Goal: Find specific page/section: Find specific page/section

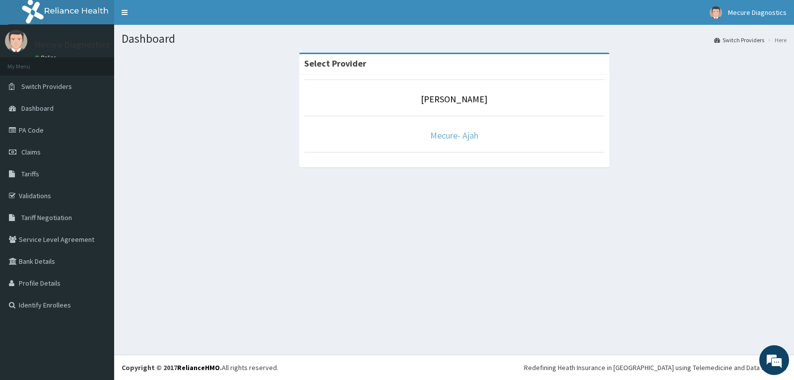
click at [453, 141] on link "Mecure- Ajah" at bounding box center [454, 135] width 48 height 11
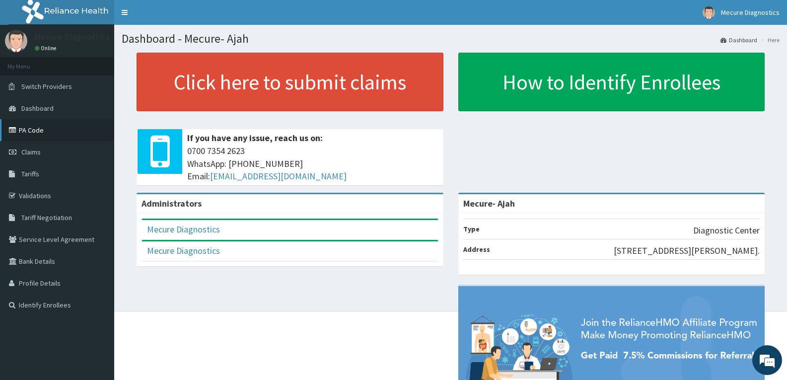
click at [41, 128] on link "PA Code" at bounding box center [57, 130] width 114 height 22
